Goal: Check status: Check status

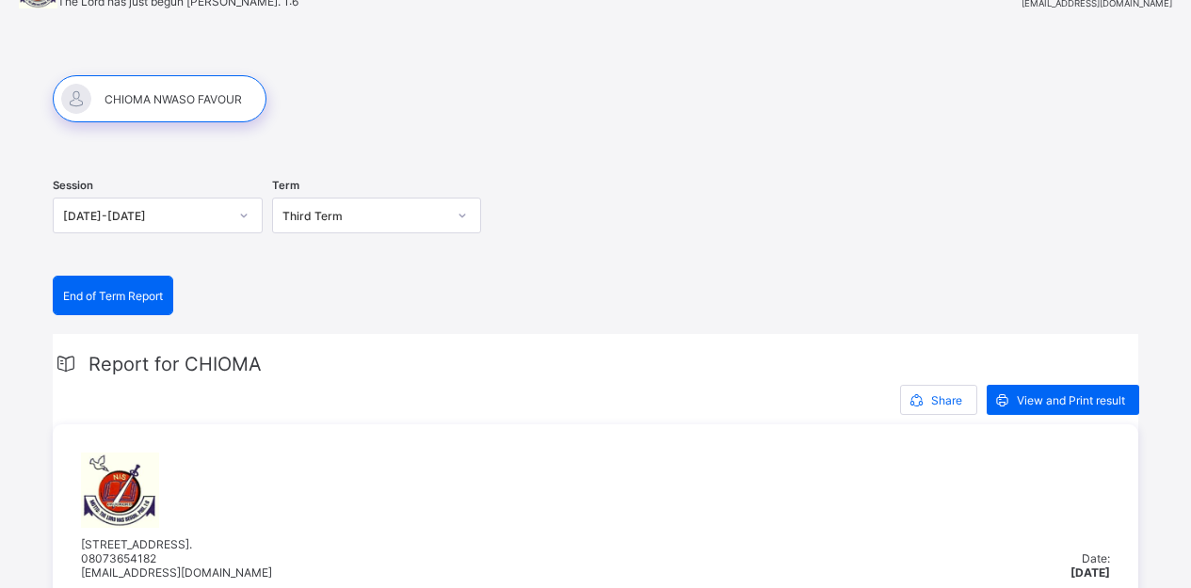
scroll to position [188, 0]
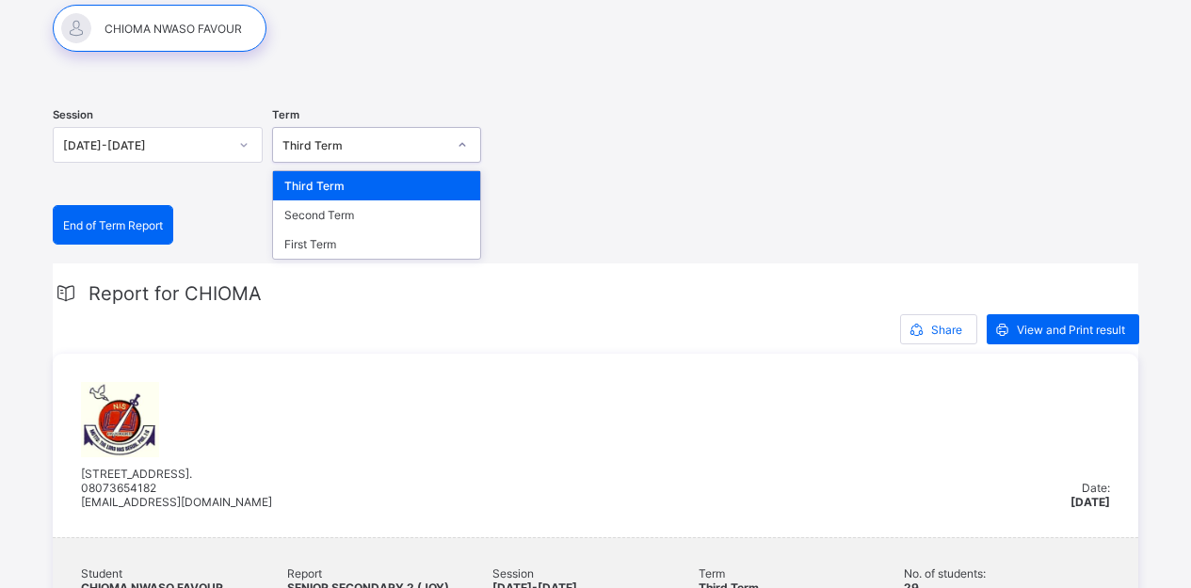
click at [468, 143] on icon at bounding box center [461, 145] width 11 height 19
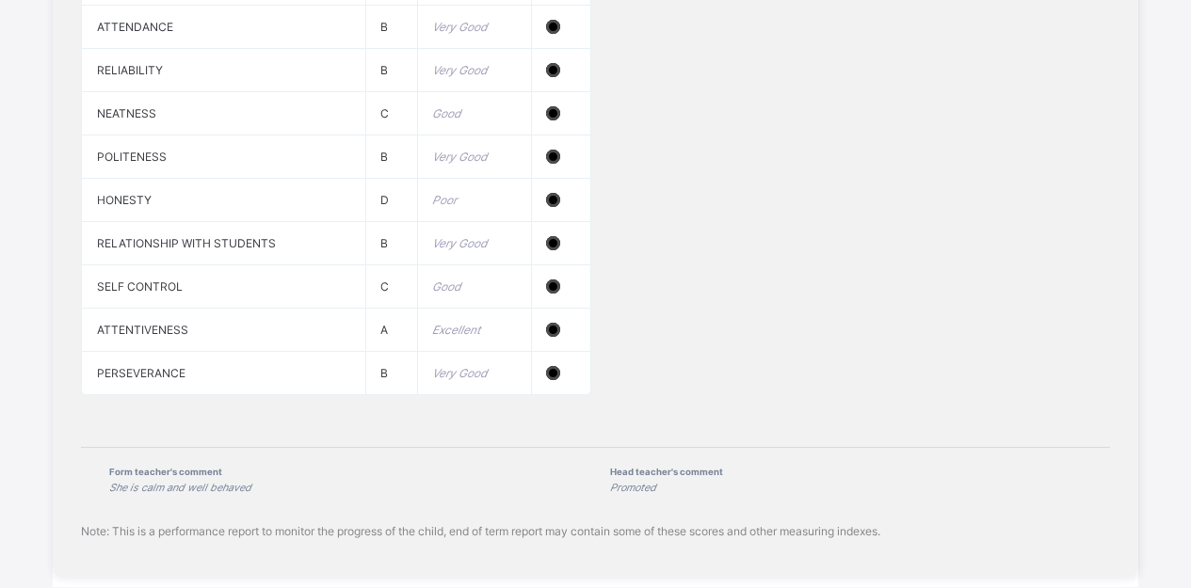
scroll to position [1964, 0]
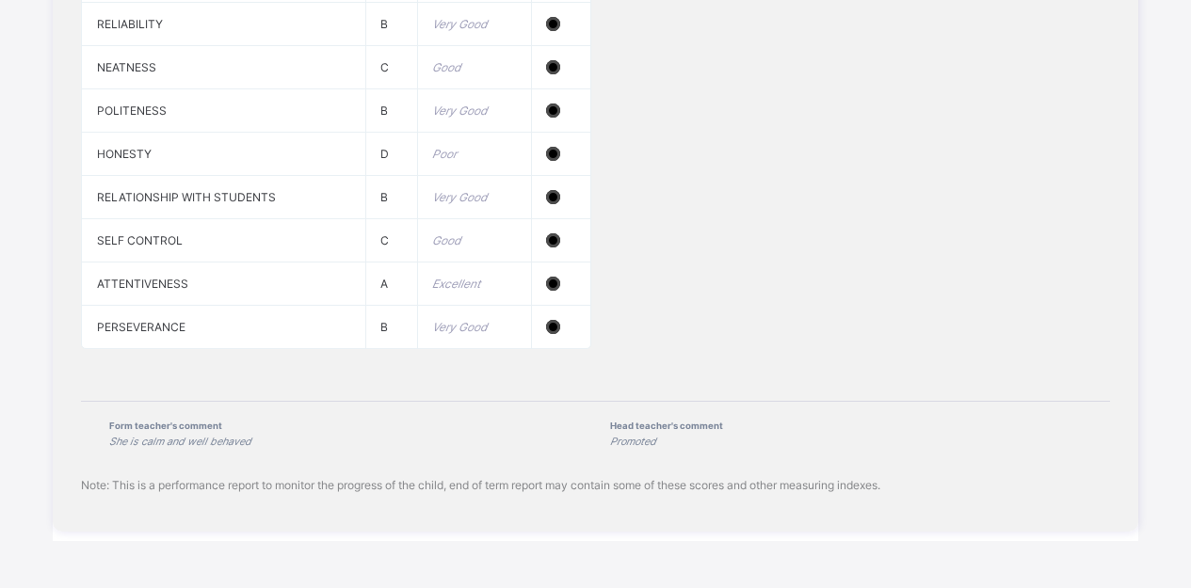
drag, startPoint x: 647, startPoint y: 81, endPoint x: 647, endPoint y: 114, distance: 32.9
click at [647, 114] on div "Default Affective Traits PUNCTUALITY A Excellent ATTENDANCE B Very Good RELIABI…" at bounding box center [595, 109] width 1029 height 517
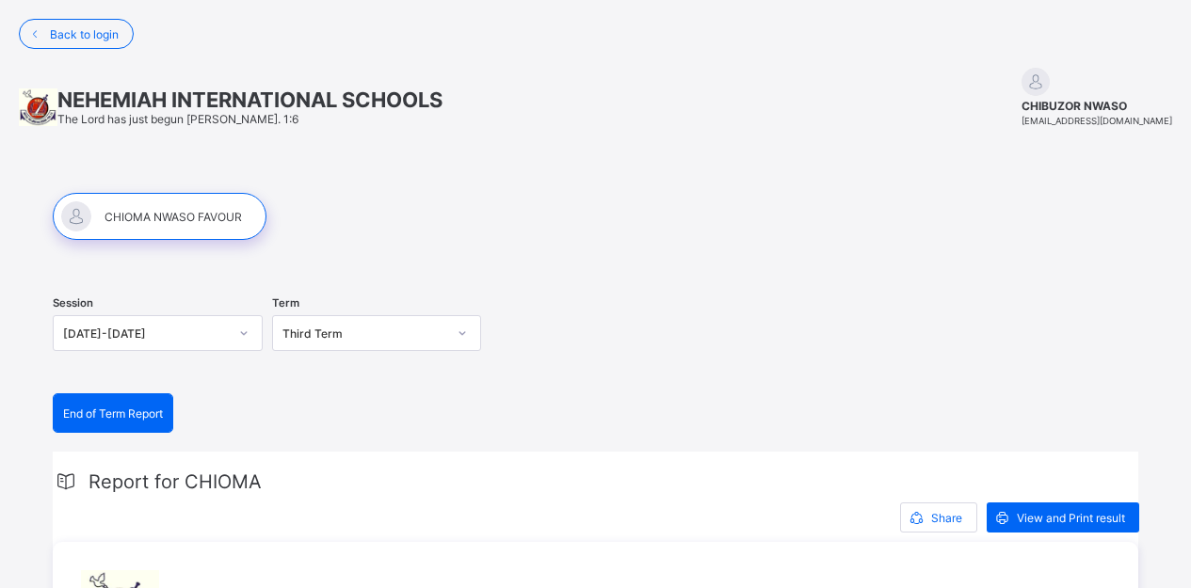
scroll to position [376, 0]
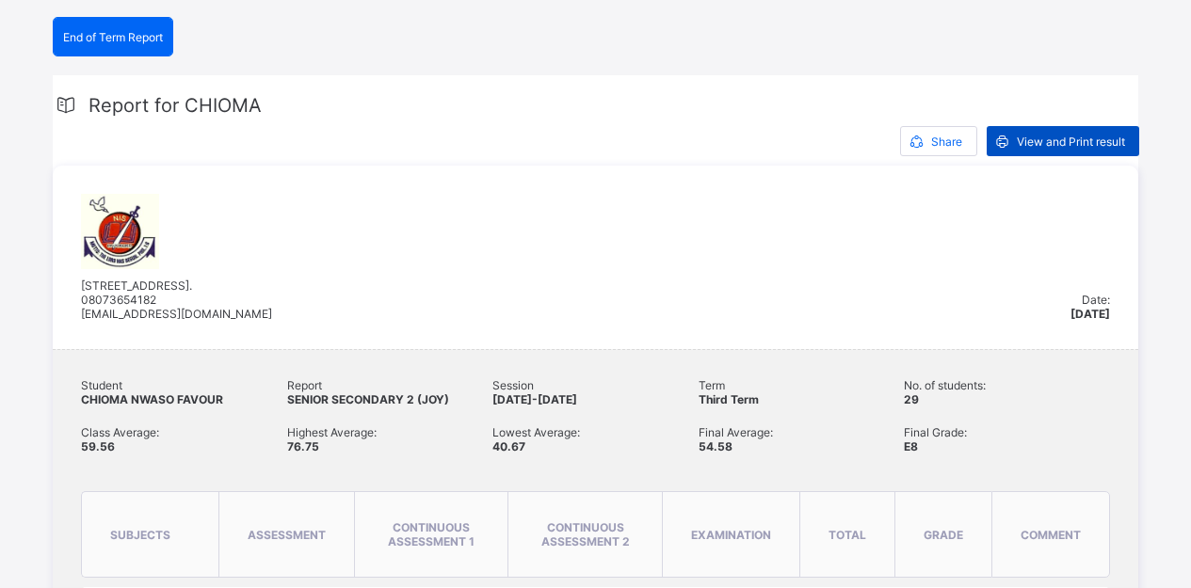
click at [1107, 150] on div "View and Print result" at bounding box center [1062, 141] width 152 height 30
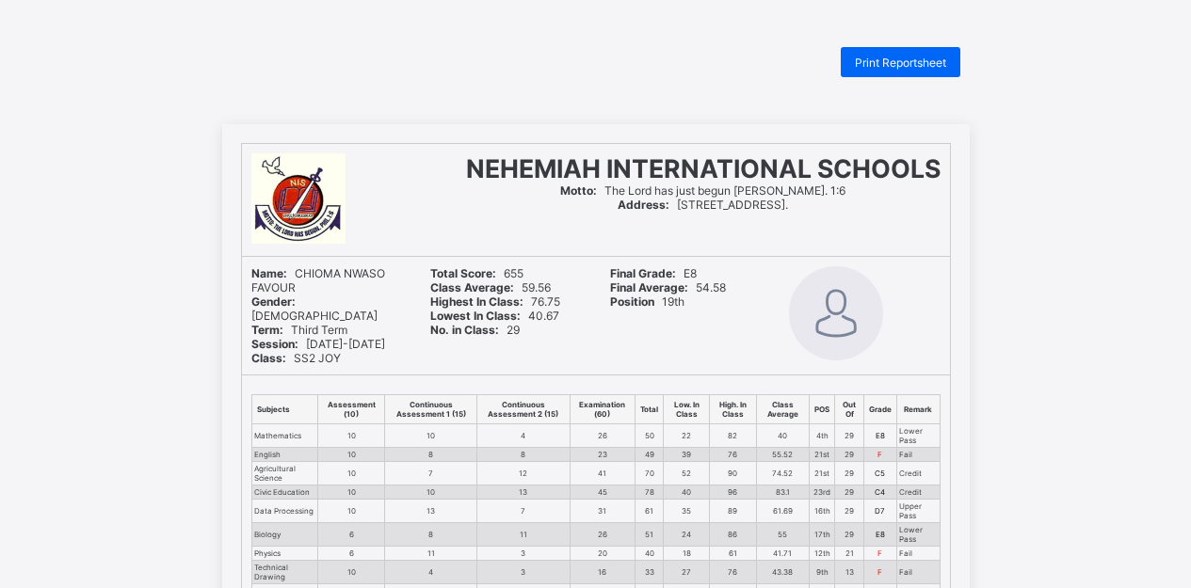
drag, startPoint x: 682, startPoint y: 295, endPoint x: 679, endPoint y: 326, distance: 31.2
click at [679, 326] on div "Final Grade: E8 Final Average: 54.58 Position 19th" at bounding box center [685, 316] width 170 height 118
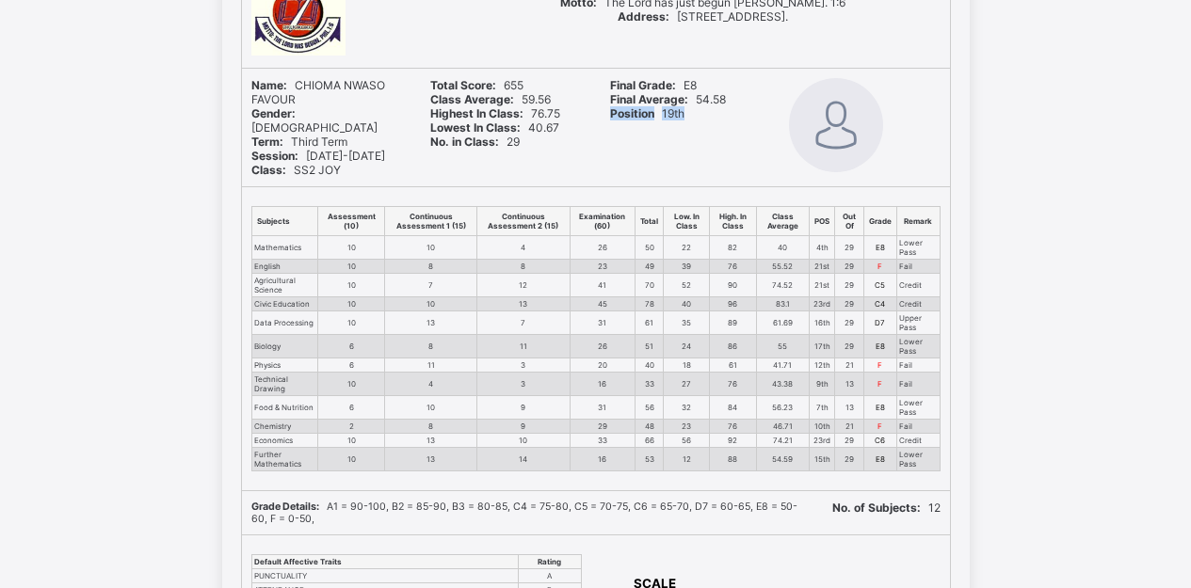
scroll to position [151, 0]
